Goal: Contribute content

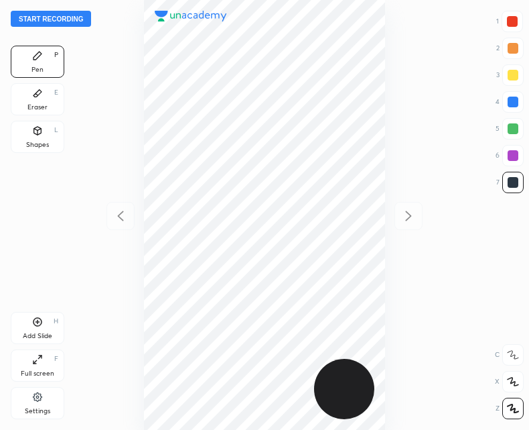
scroll to position [430, 315]
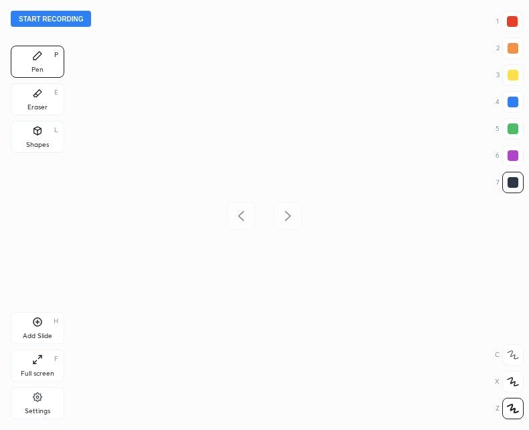
scroll to position [430, 315]
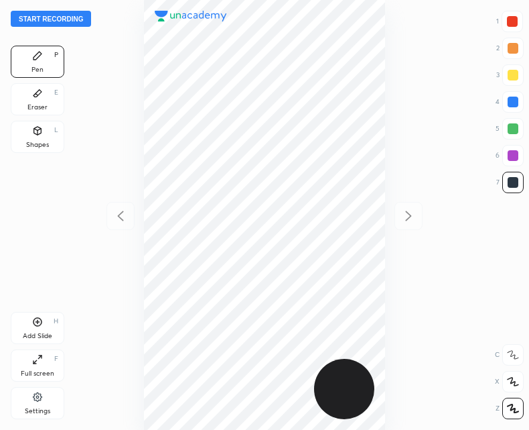
scroll to position [430, 315]
click at [44, 16] on button "Start recording" at bounding box center [51, 19] width 80 height 16
click at [29, 325] on div "Add Slide H" at bounding box center [38, 328] width 54 height 32
click at [57, 18] on button "End recording" at bounding box center [48, 19] width 74 height 16
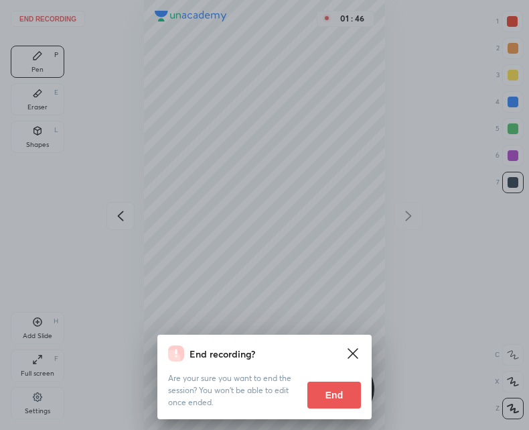
click at [338, 395] on button "End" at bounding box center [335, 394] width 54 height 27
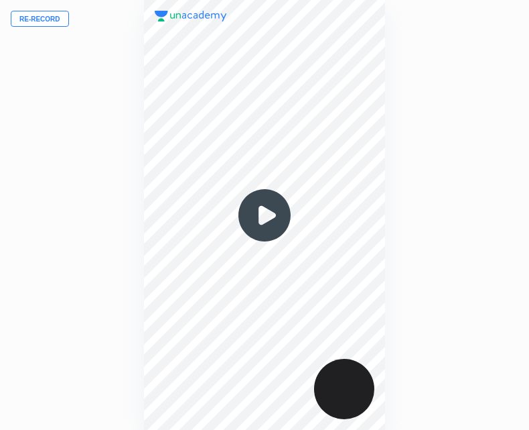
click at [267, 218] on img at bounding box center [265, 215] width 64 height 64
